Goal: Information Seeking & Learning: Find specific page/section

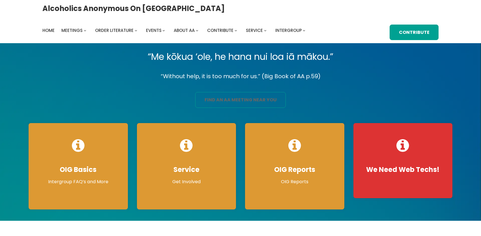
click at [220, 105] on link "find an aa meeting near you" at bounding box center [240, 100] width 90 height 16
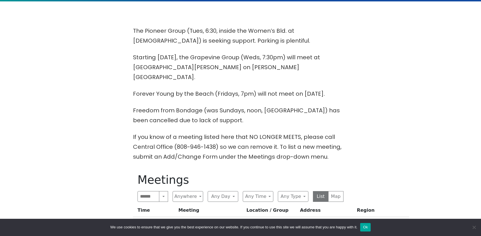
scroll to position [198, 0]
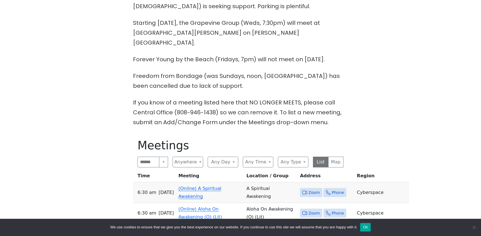
click at [185, 207] on link "(Online) Aloha On Awakening (O) (Lit)" at bounding box center [200, 213] width 44 height 13
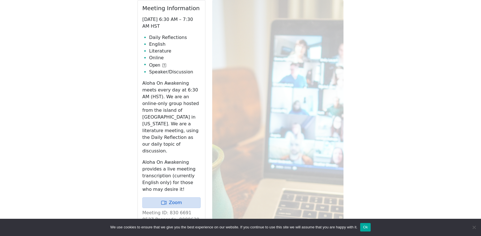
scroll to position [396, 0]
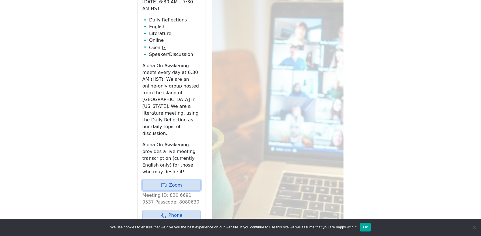
click at [187, 180] on link "Zoom" at bounding box center [171, 185] width 58 height 11
